Goal: Obtain resource: Obtain resource

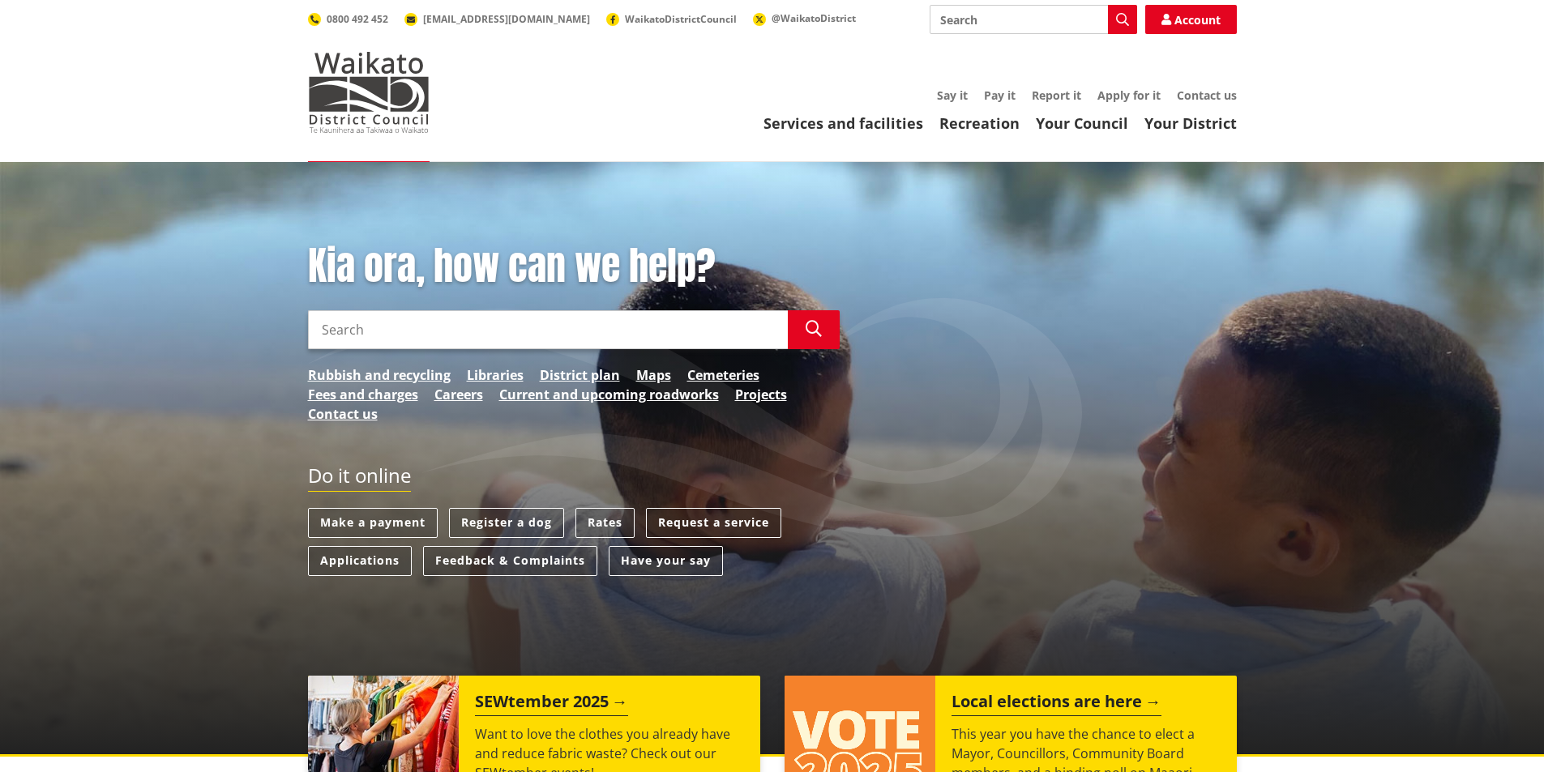
click at [965, 15] on input "Search" at bounding box center [1033, 19] width 207 height 29
click at [979, 45] on div "Rates rebate application form 2025-26" at bounding box center [1033, 49] width 206 height 29
type input "Rates rebate application form 2025-26"
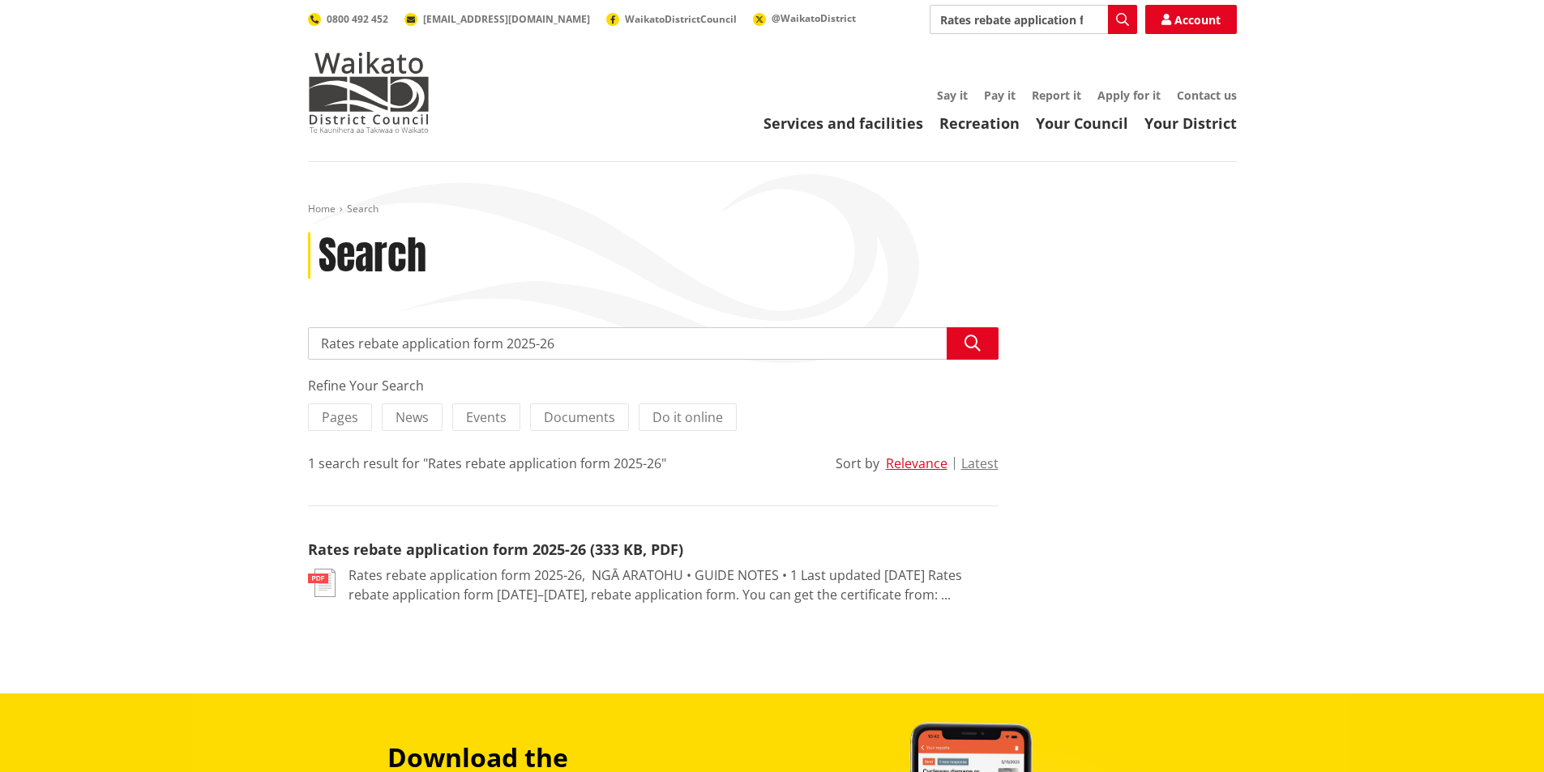
click at [562, 467] on div "1 search result for "Rates rebate application form 2025-26"" at bounding box center [487, 463] width 358 height 19
click at [519, 544] on link "Rates rebate application form 2025-26 (333 KB, PDF)" at bounding box center [495, 549] width 375 height 19
